Goal: Find specific page/section: Find specific page/section

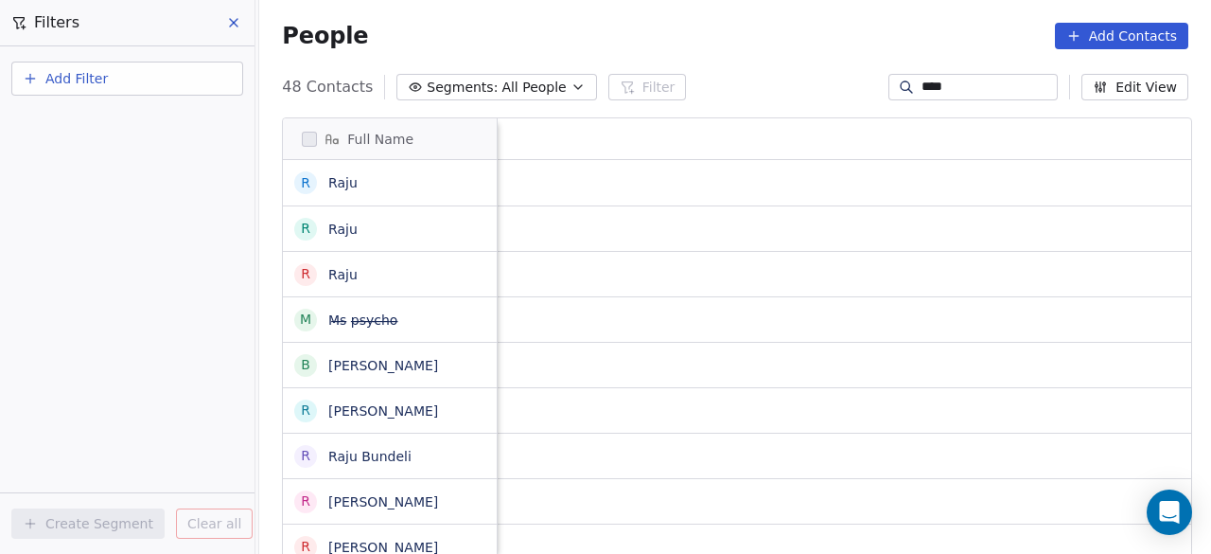
scroll to position [472, 941]
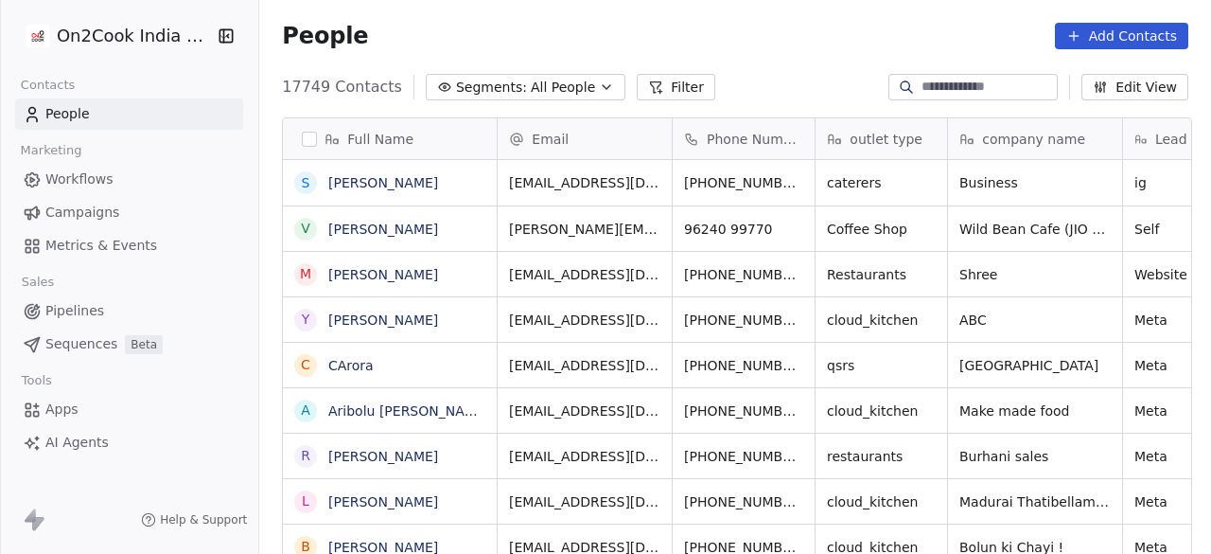
scroll to position [472, 941]
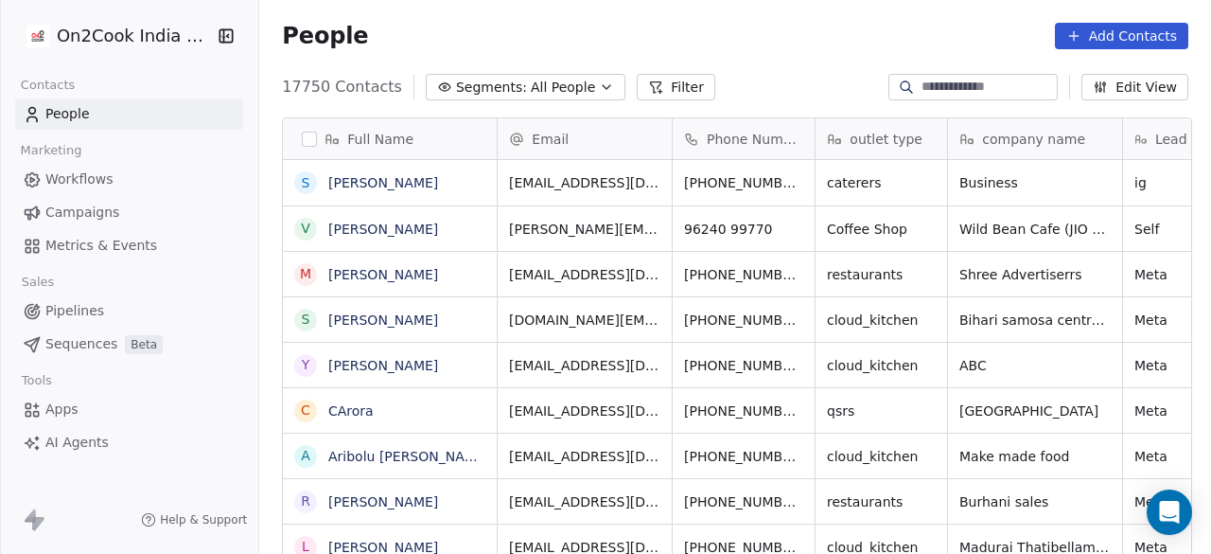
click at [706, 27] on div "People Add Contacts" at bounding box center [735, 36] width 906 height 26
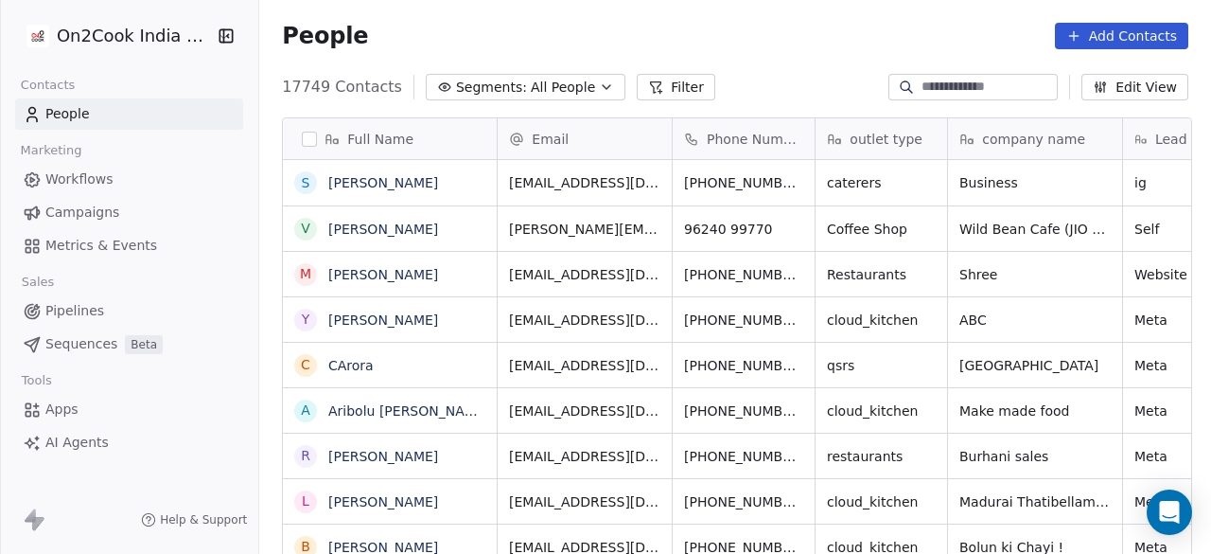
scroll to position [472, 941]
